Goal: Task Accomplishment & Management: Manage account settings

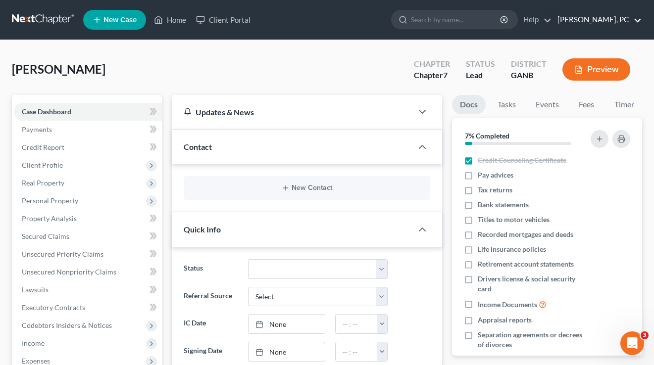
click at [613, 15] on link "J. R. Gray, PC" at bounding box center [597, 20] width 89 height 18
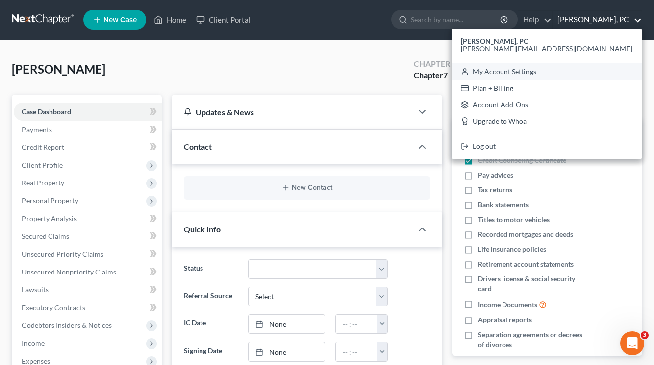
click at [583, 73] on link "My Account Settings" at bounding box center [547, 71] width 190 height 17
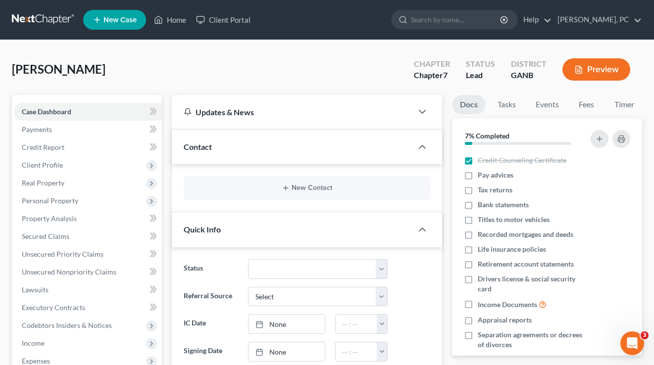
select select "24"
select select "10"
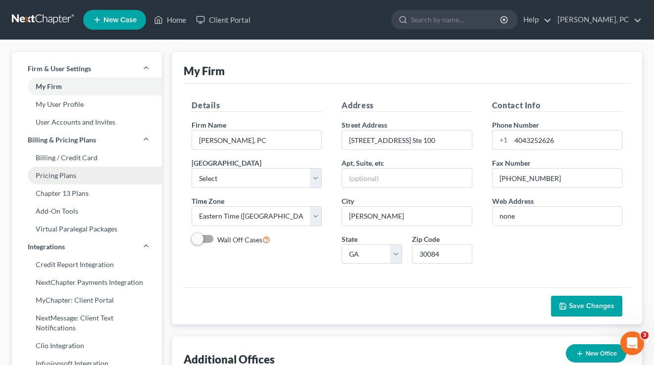
click at [56, 179] on link "Pricing Plans" at bounding box center [87, 176] width 150 height 18
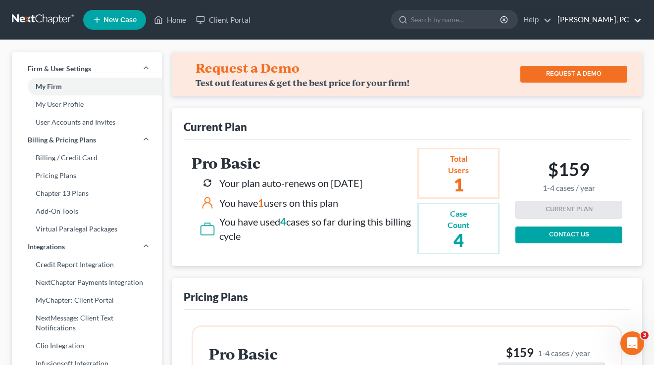
click at [608, 26] on link "J. R. Gray, PC" at bounding box center [597, 20] width 89 height 18
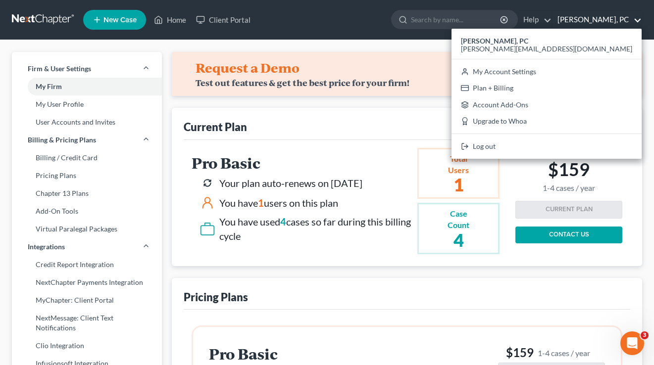
click at [591, 138] on div "J. R. Gray, PC j.r.gray@outlook.com My Account Settings Plan + Billing Account …" at bounding box center [547, 94] width 190 height 130
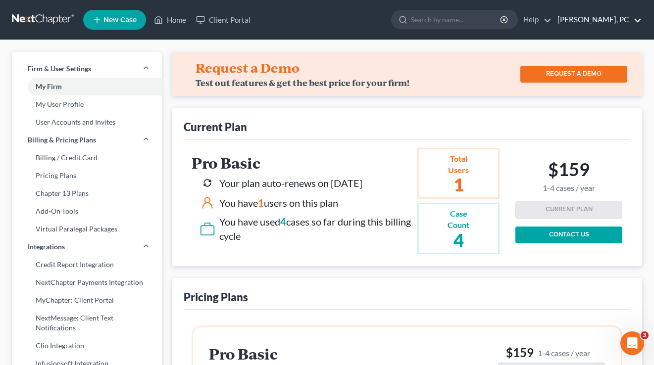
click at [613, 28] on link "J. R. Gray, PC" at bounding box center [597, 20] width 89 height 18
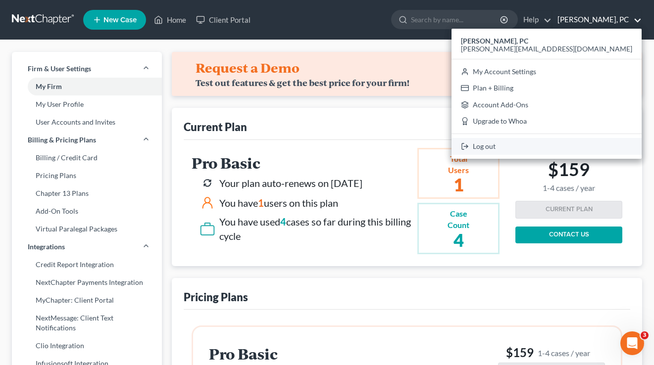
click at [580, 148] on link "Log out" at bounding box center [547, 146] width 190 height 17
